Goal: Information Seeking & Learning: Learn about a topic

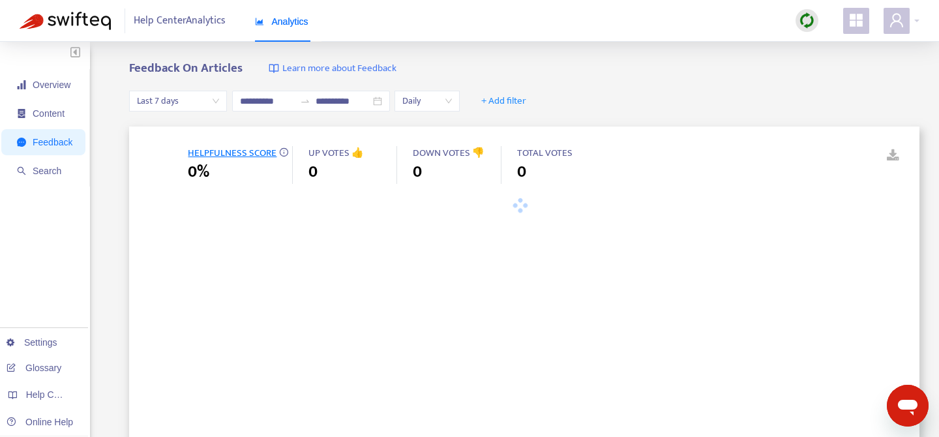
type input "**********"
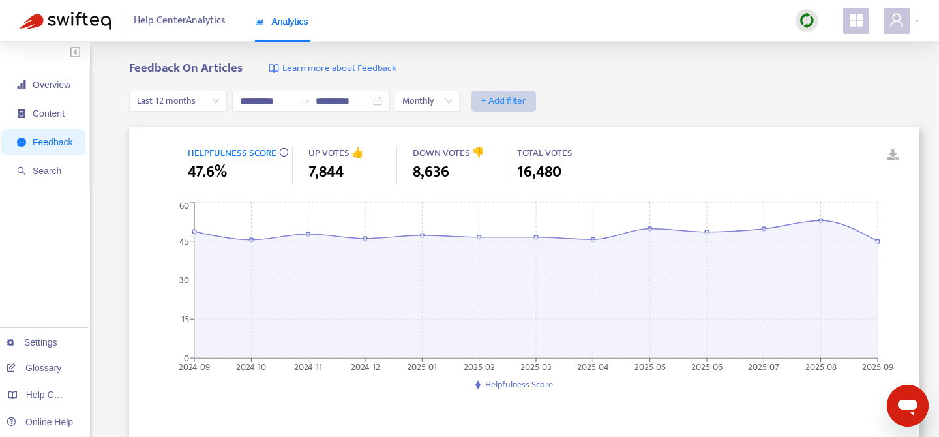
click at [496, 108] on span "+ Add filter" at bounding box center [503, 101] width 45 height 16
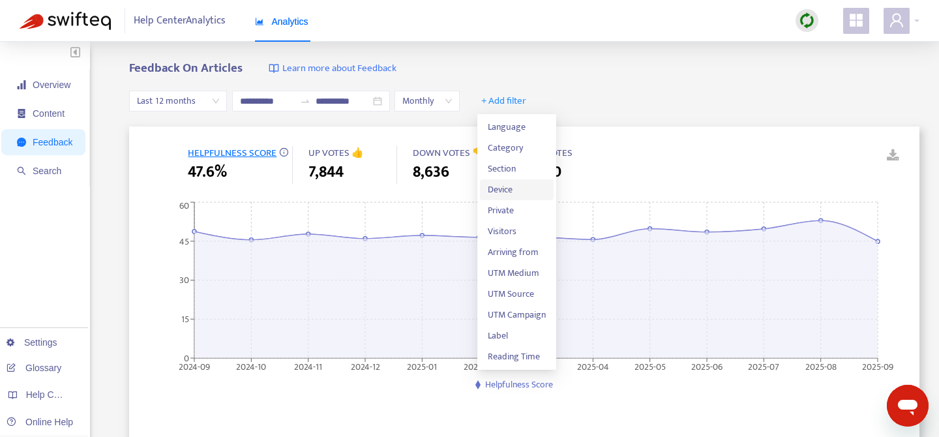
click at [506, 185] on span "Device" at bounding box center [517, 190] width 58 height 14
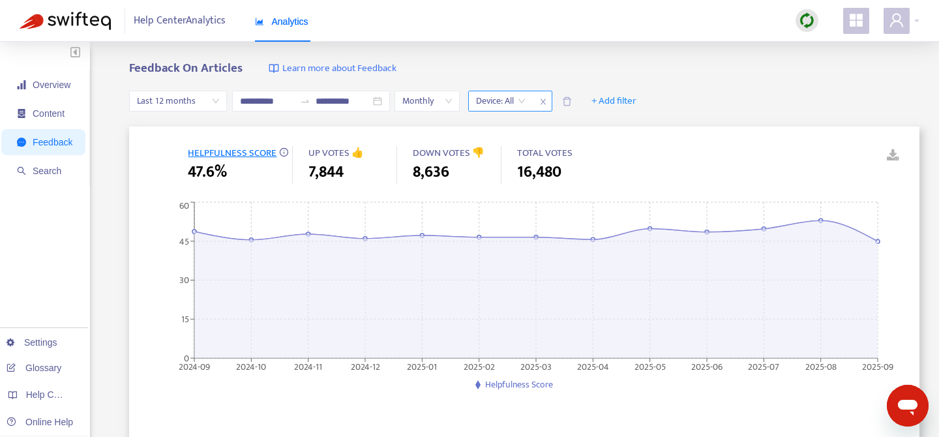
click at [526, 102] on input "search" at bounding box center [501, 101] width 50 height 20
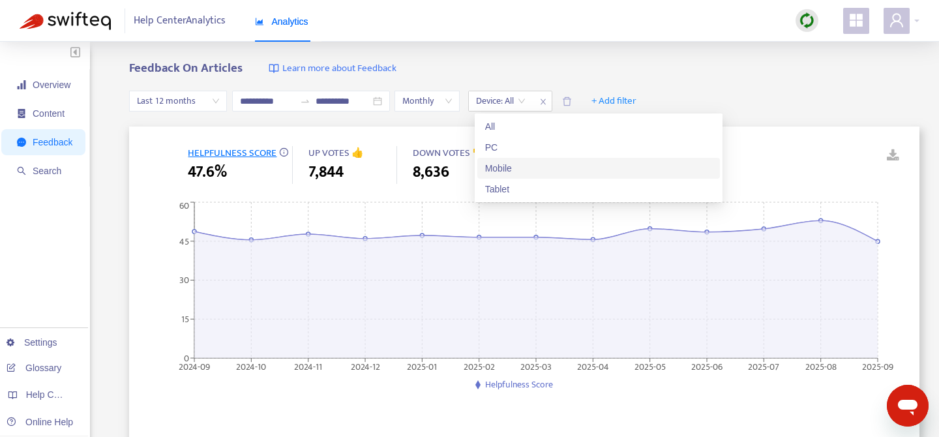
click at [522, 173] on div "Mobile" at bounding box center [598, 168] width 227 height 14
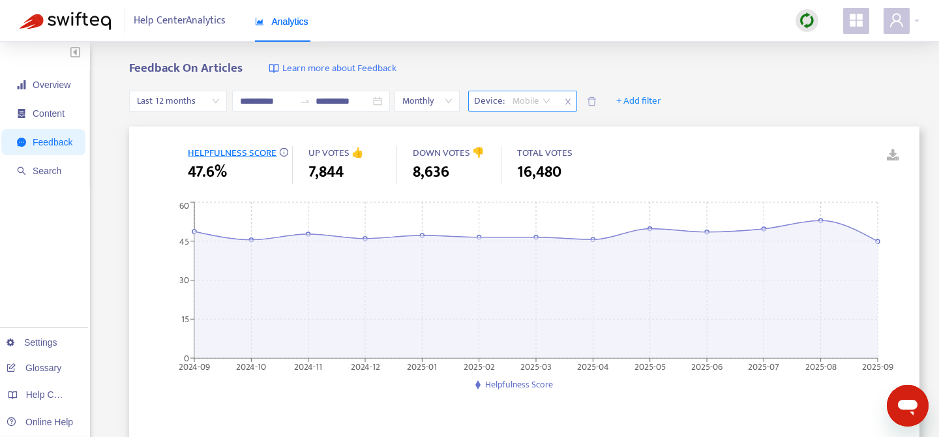
click at [550, 98] on span "Mobile" at bounding box center [532, 101] width 38 height 20
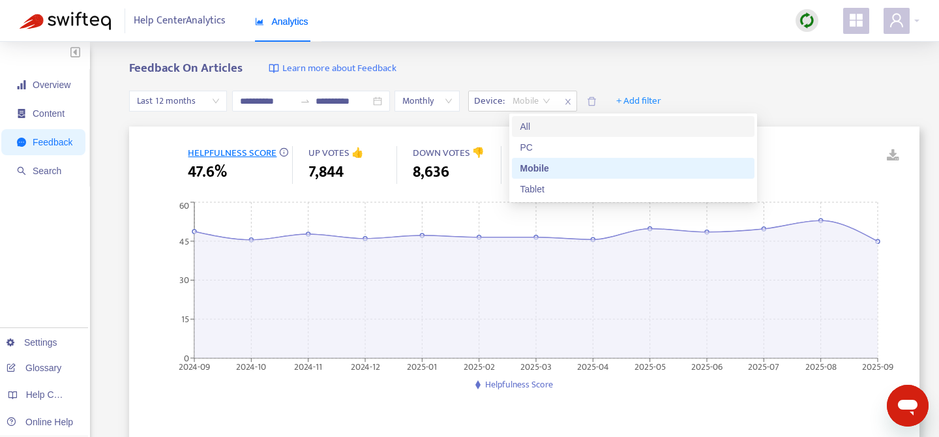
click at [552, 123] on div "All" at bounding box center [633, 126] width 227 height 14
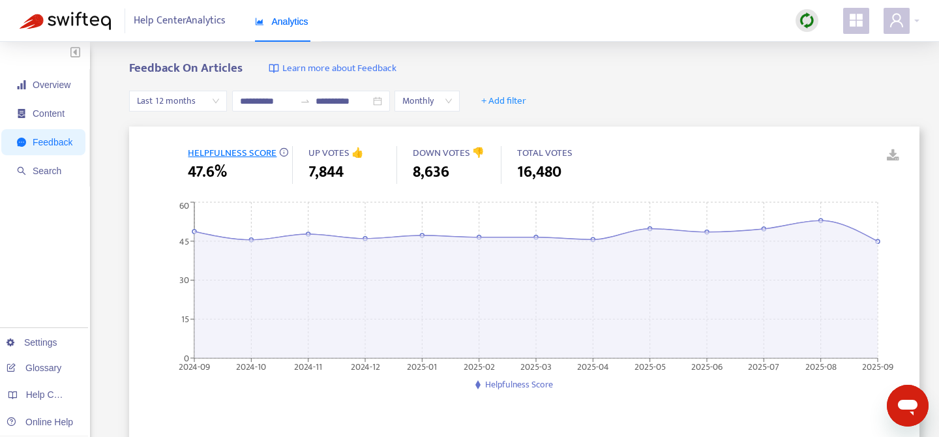
click at [452, 102] on span "Monthly" at bounding box center [427, 101] width 50 height 20
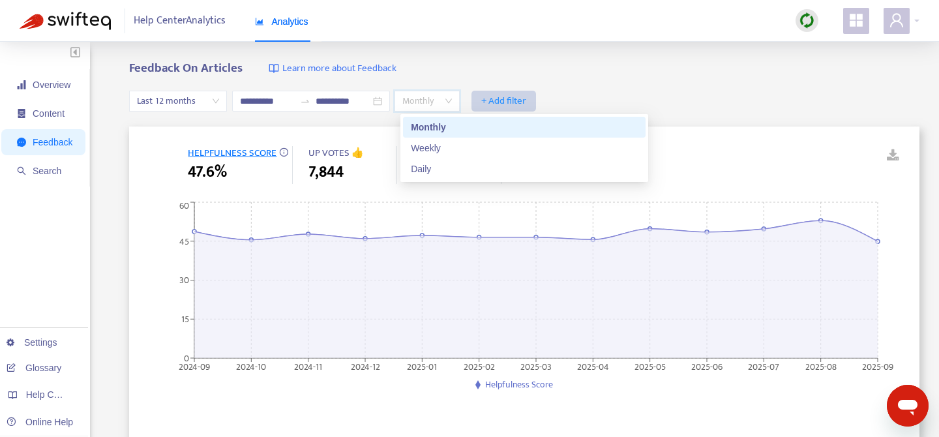
click at [502, 100] on span "+ Add filter" at bounding box center [503, 101] width 45 height 16
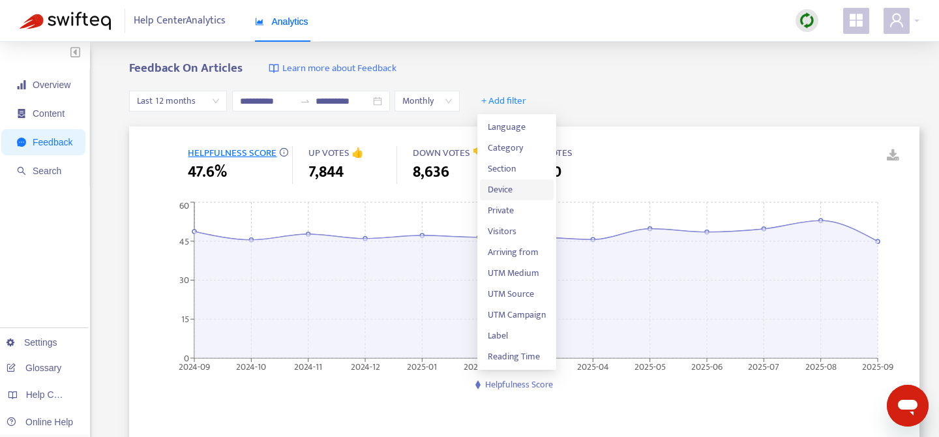
click at [514, 190] on span "Device" at bounding box center [517, 190] width 58 height 14
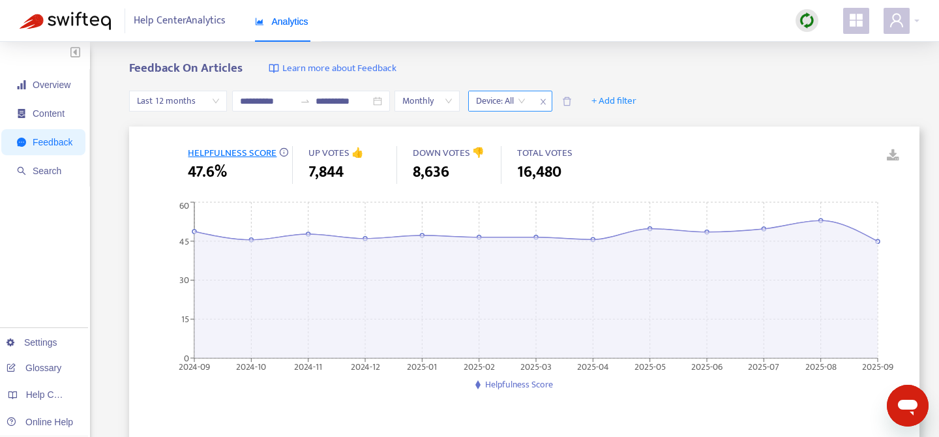
click at [525, 101] on input "search" at bounding box center [501, 101] width 50 height 20
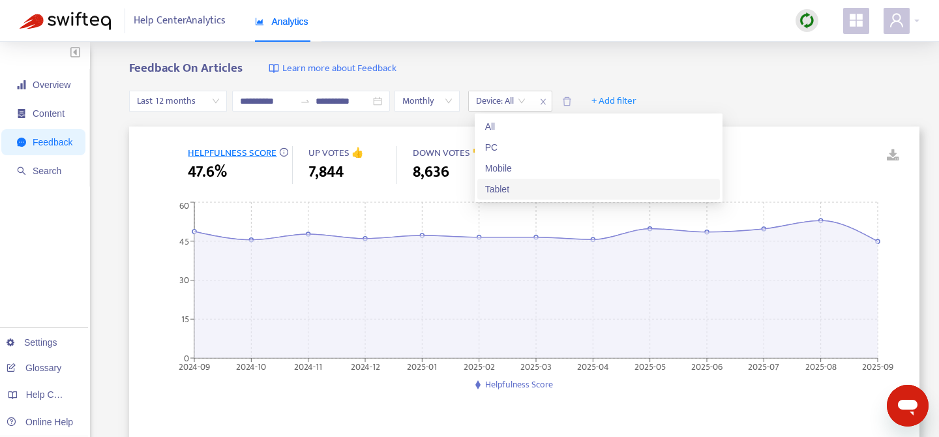
click at [518, 193] on div "Tablet" at bounding box center [598, 189] width 227 height 14
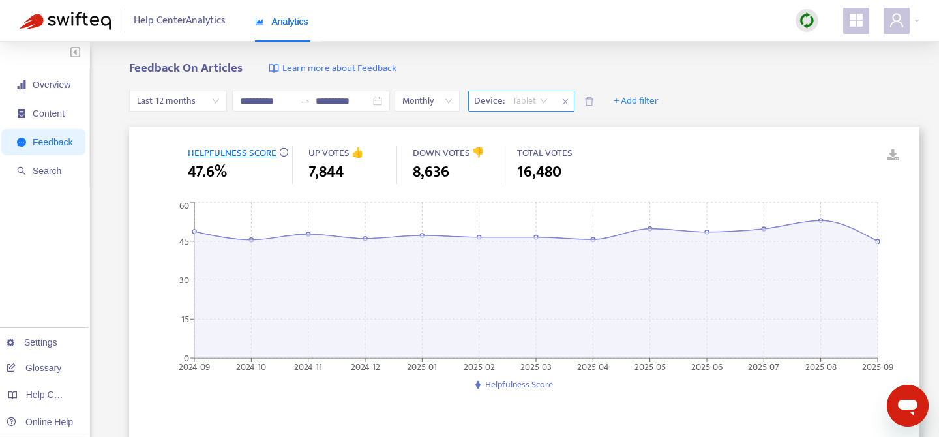
click at [537, 104] on span "Tablet" at bounding box center [530, 101] width 35 height 20
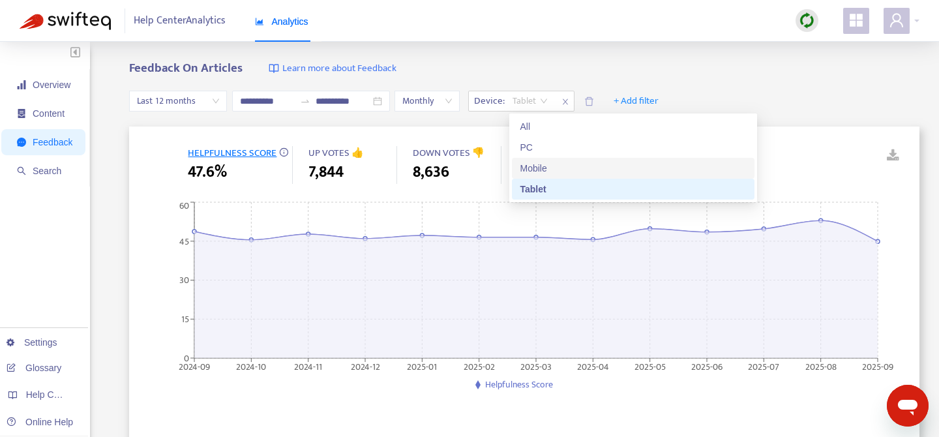
click at [537, 166] on div "Mobile" at bounding box center [633, 168] width 227 height 14
